Goal: Task Accomplishment & Management: Complete application form

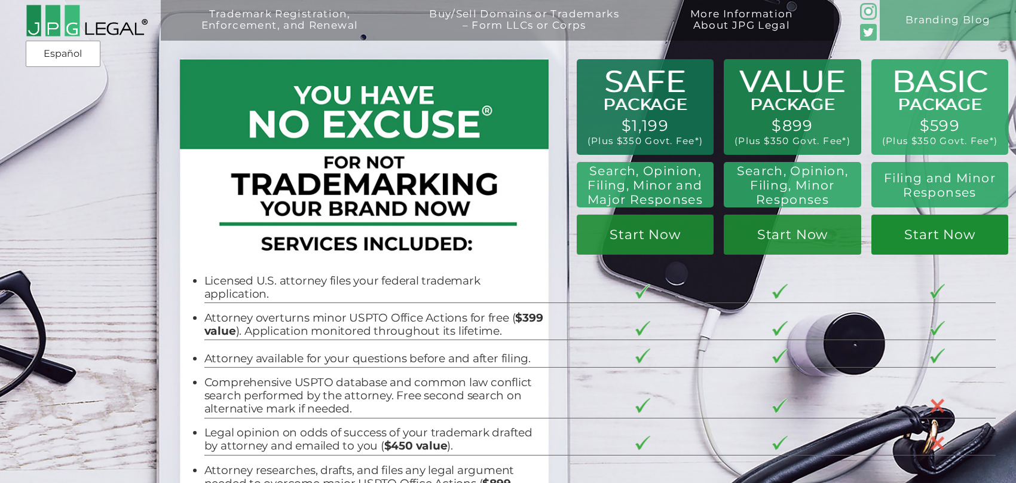
click at [944, 231] on link "Start Now" at bounding box center [941, 235] width 138 height 40
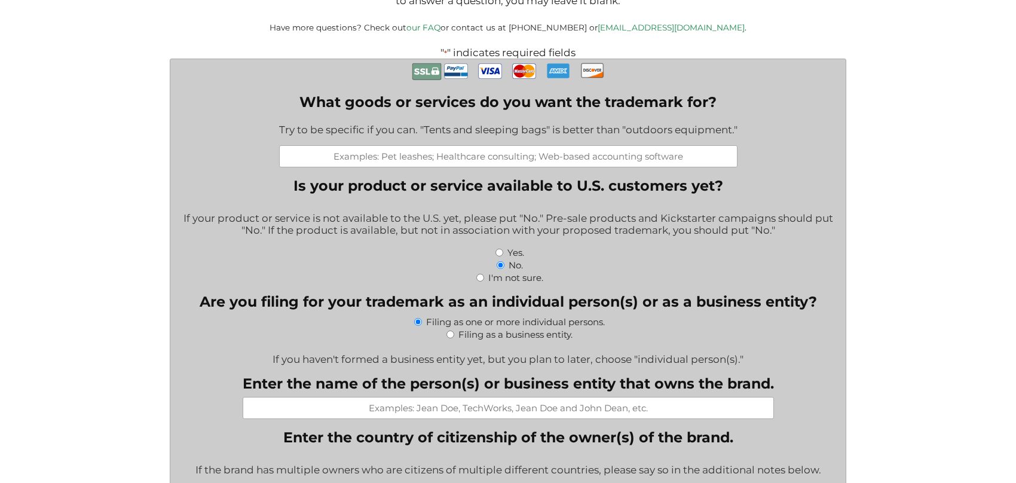
scroll to position [309, 0]
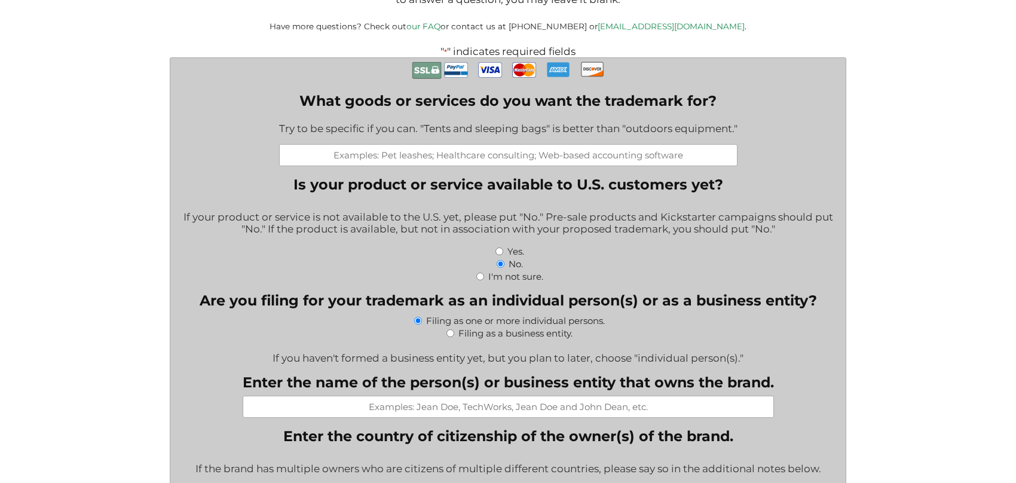
click at [508, 158] on input "What goods or services do you want the trademark for?" at bounding box center [508, 155] width 459 height 22
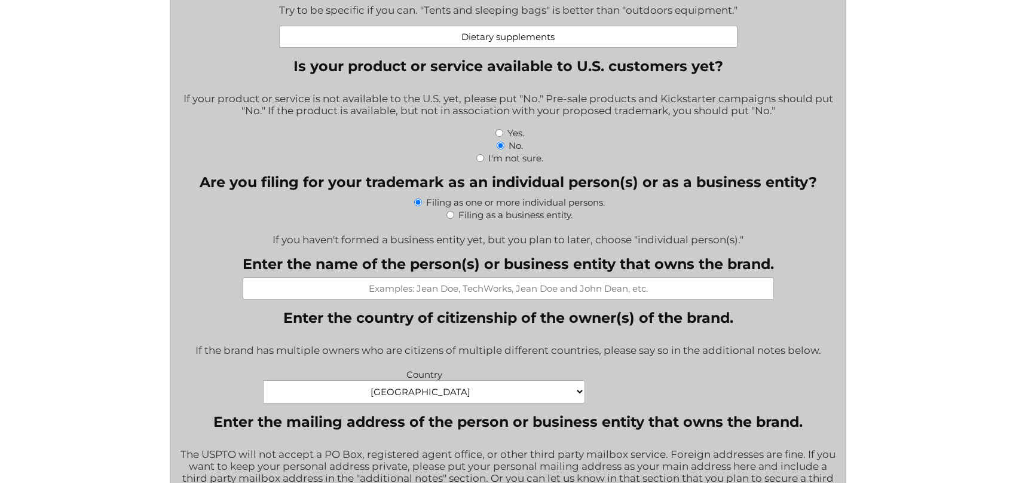
scroll to position [428, 0]
type input "Dietary supplements"
click at [448, 218] on input "Filing as a business entity." at bounding box center [451, 214] width 8 height 8
radio input "true"
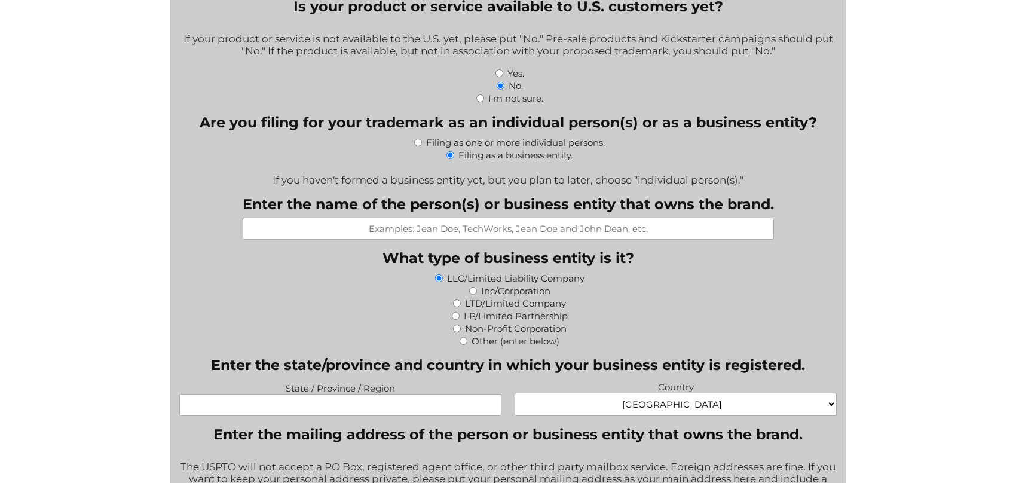
scroll to position [487, 0]
click at [512, 227] on input "Enter the name of the person(s) or business entity that owns the brand." at bounding box center [509, 228] width 532 height 22
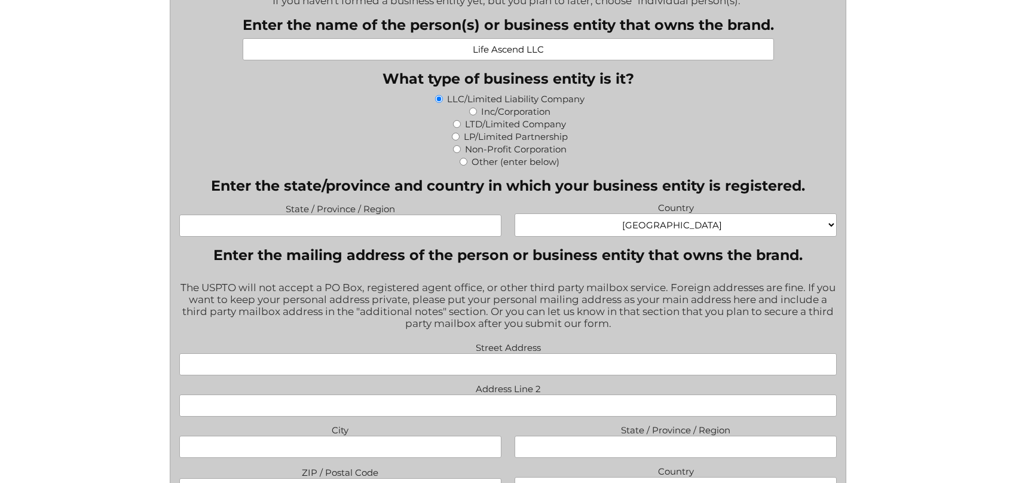
scroll to position [667, 0]
type input "Life Ascend LLC"
click at [315, 225] on input "State / Province / Region" at bounding box center [340, 225] width 322 height 22
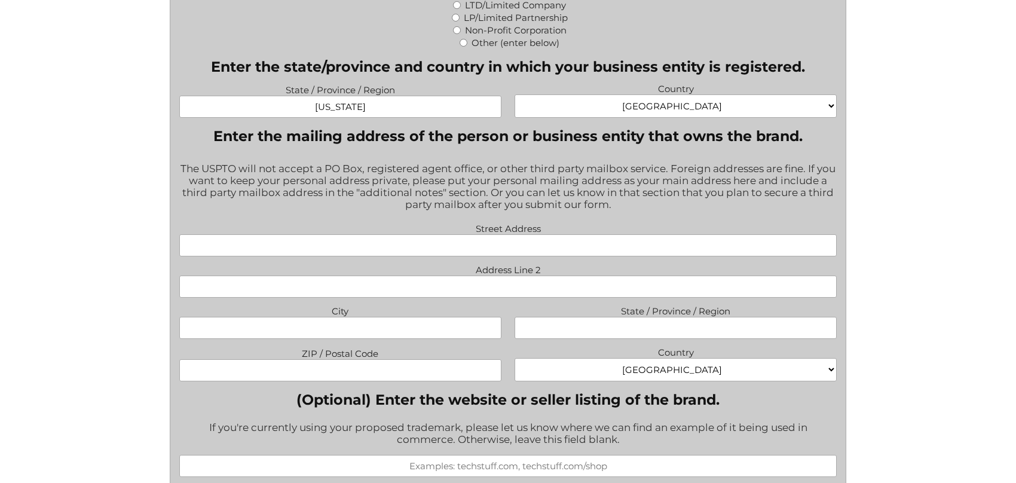
scroll to position [786, 0]
type input "Wyoming"
click at [414, 185] on div "The USPTO will not accept a PO Box, registered agent office, or other third par…" at bounding box center [508, 186] width 658 height 65
click at [399, 246] on input "Street Address" at bounding box center [508, 245] width 658 height 22
type input "Jacob-Burckhardt-Strasse 32"
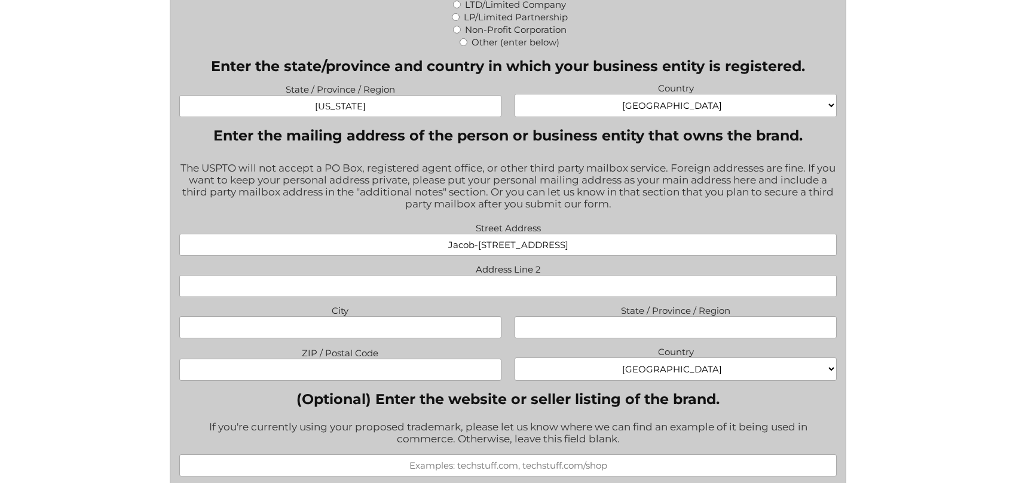
click at [436, 327] on input "City" at bounding box center [340, 327] width 322 height 22
type input "Zurich"
click at [731, 328] on input "State / Province / Region" at bounding box center [676, 327] width 322 height 22
type input "Zurich"
drag, startPoint x: 374, startPoint y: 378, endPoint x: 372, endPoint y: 370, distance: 8.6
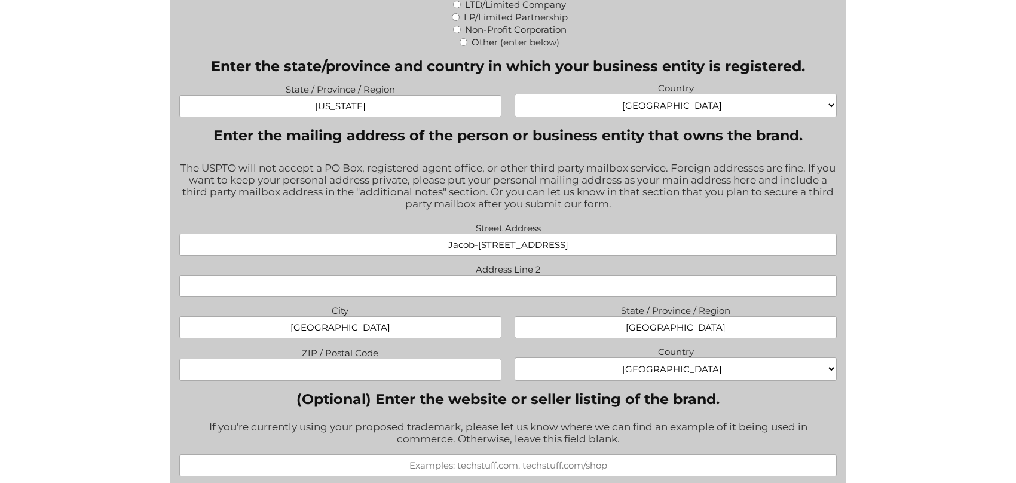
click at [372, 377] on div "Street Address Jacob-Burckhardt-Strasse 32 Address Line 2 City Zurich State / P…" at bounding box center [508, 302] width 671 height 166
click at [372, 368] on input "ZIP / Postal Code" at bounding box center [340, 370] width 322 height 22
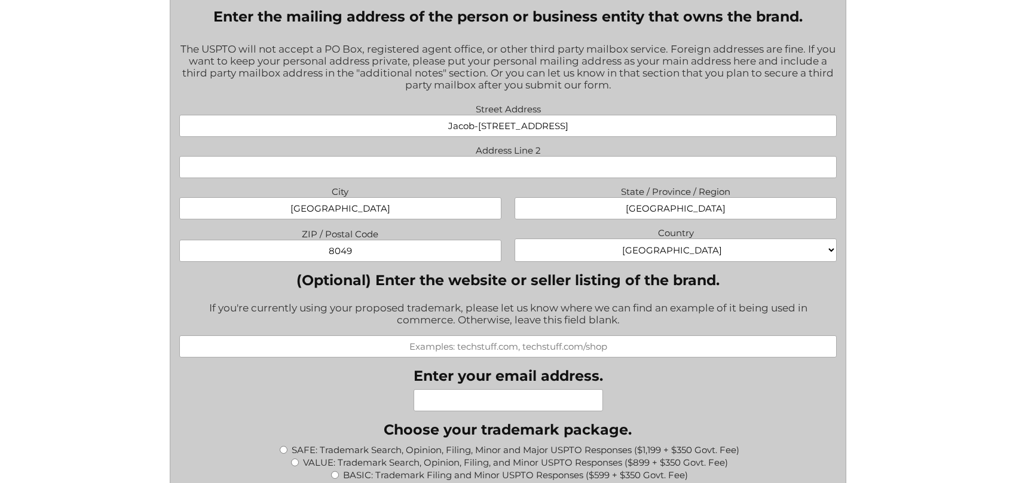
scroll to position [905, 0]
type input "8049"
click at [674, 242] on select "Afghanistan Albania Algeria American Samoa Andorra Angola Anguilla Antarctica A…" at bounding box center [676, 249] width 322 height 23
select select "Switzerland"
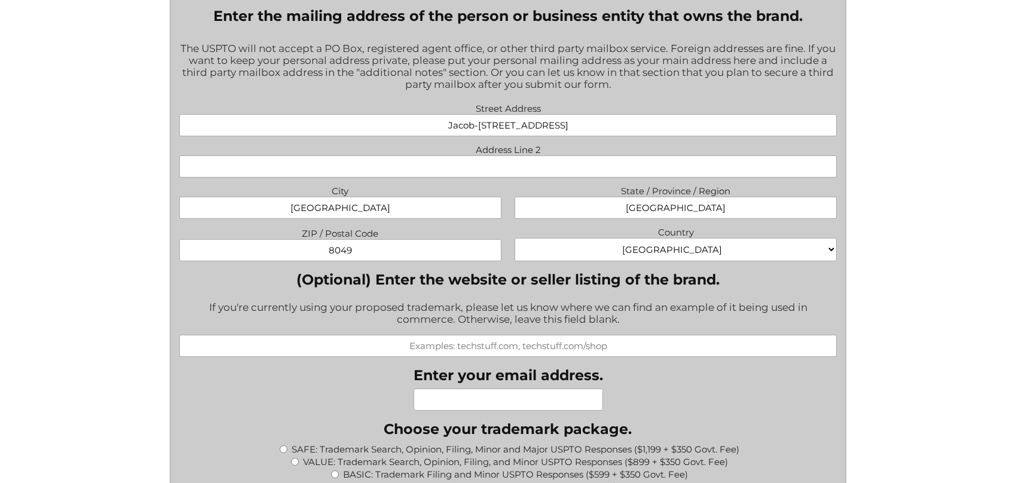
click at [515, 238] on select "Afghanistan Albania Algeria American Samoa Andorra Angola Anguilla Antarctica A…" at bounding box center [676, 249] width 322 height 23
click at [690, 298] on div "If you're currently using your proposed trademark, please let us know where we …" at bounding box center [508, 314] width 658 height 41
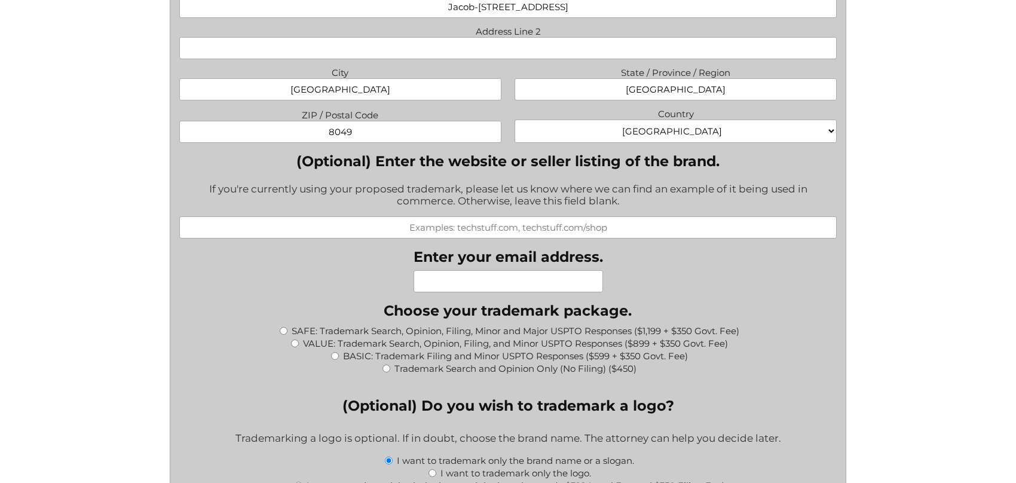
scroll to position [1024, 0]
click at [513, 282] on input "Enter your email address." at bounding box center [509, 281] width 190 height 22
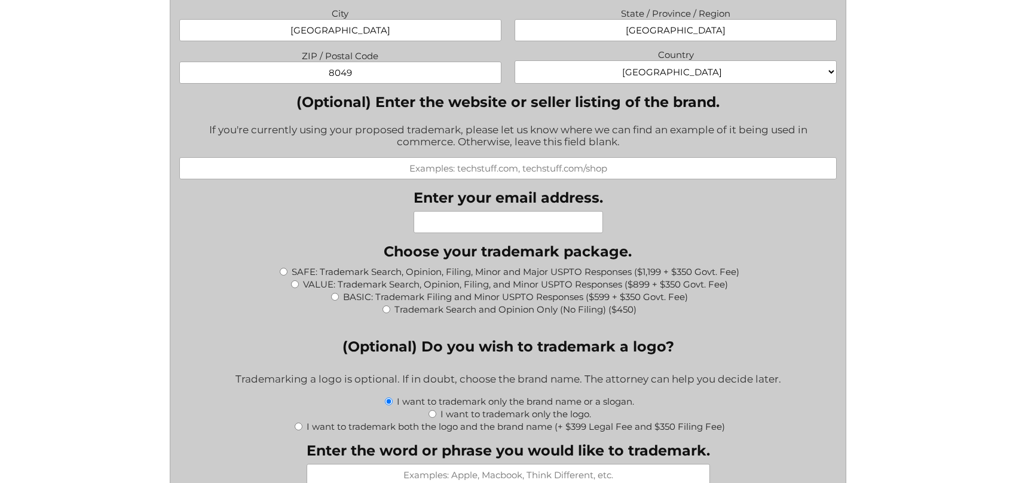
scroll to position [1083, 0]
click at [332, 292] on input "BASIC: Trademark Filing and Minor USPTO Responses ($599 + $350 Govt. Fee)" at bounding box center [335, 296] width 8 height 8
radio input "true"
type input "$949.00"
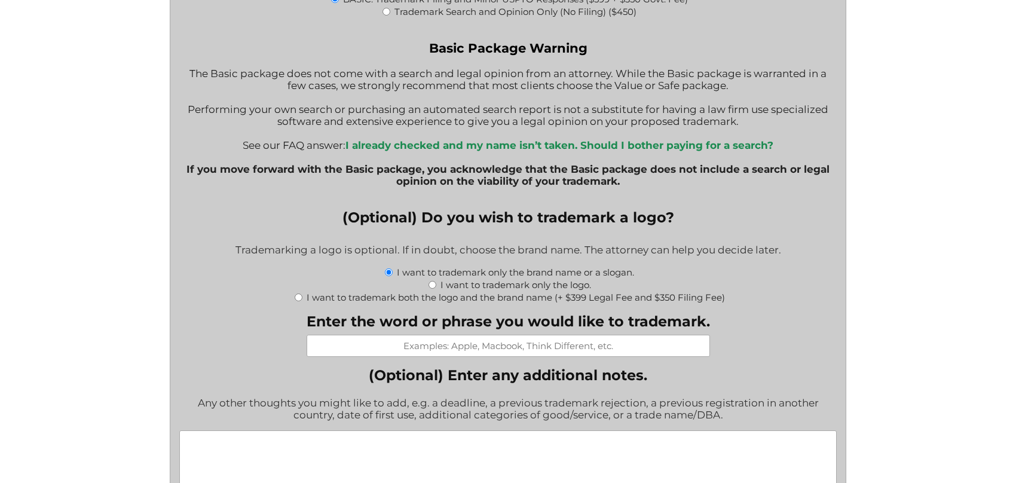
scroll to position [1381, 0]
click at [463, 341] on input "Enter the word or phrase you would like to trademark." at bounding box center [509, 345] width 404 height 22
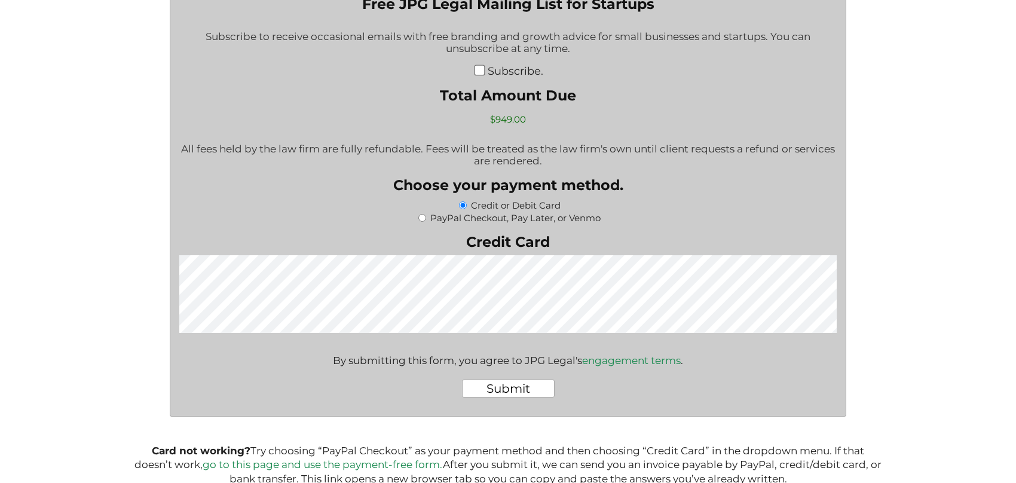
scroll to position [2277, 0]
type input "OVAflame - fuel your feminine fire"
